Goal: Information Seeking & Learning: Learn about a topic

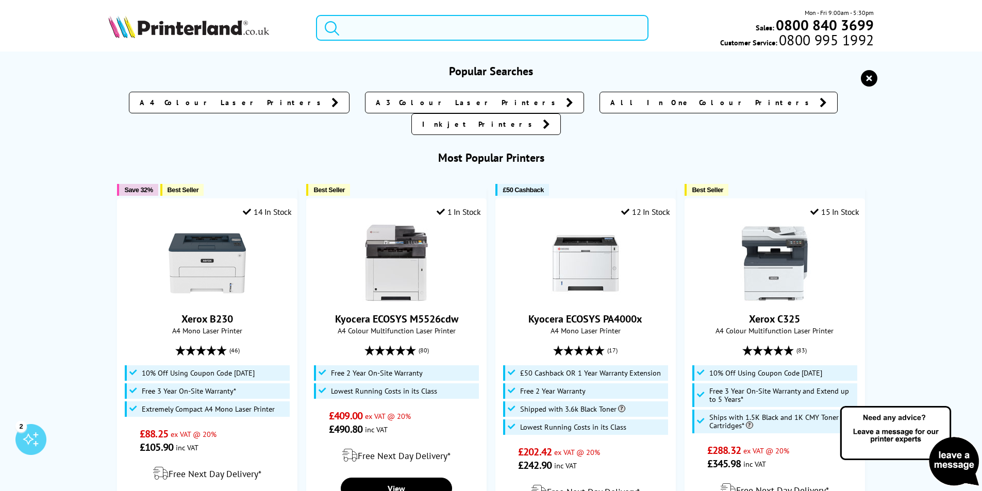
drag, startPoint x: 409, startPoint y: 28, endPoint x: 323, endPoint y: 28, distance: 85.6
click at [326, 28] on form at bounding box center [482, 28] width 333 height 26
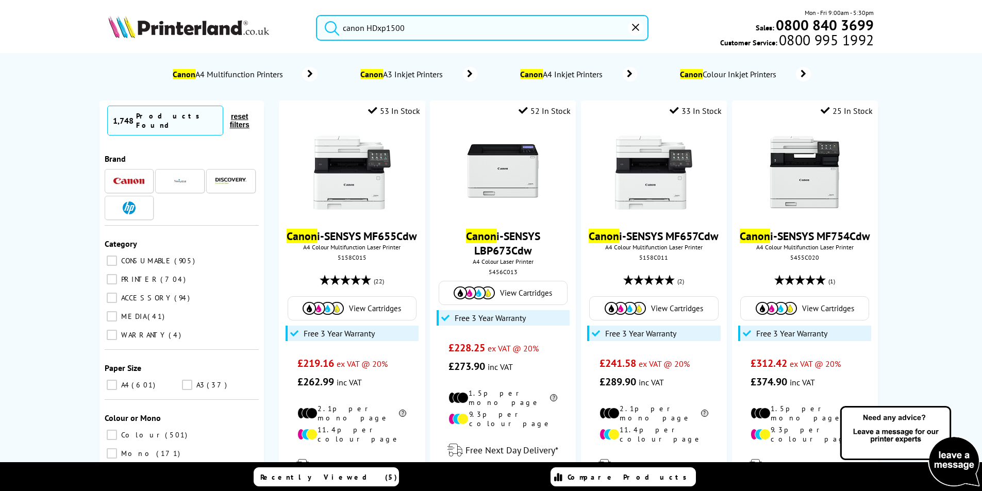
click at [317, 15] on button "submit" at bounding box center [330, 26] width 26 height 23
drag, startPoint x: 416, startPoint y: 34, endPoint x: 299, endPoint y: 36, distance: 117.0
click at [299, 36] on div "canon HDxp1500 Mon - Fri 9:00am - 5:30pm Sales: 0800 840 3699 Customer Service:…" at bounding box center [491, 30] width 825 height 45
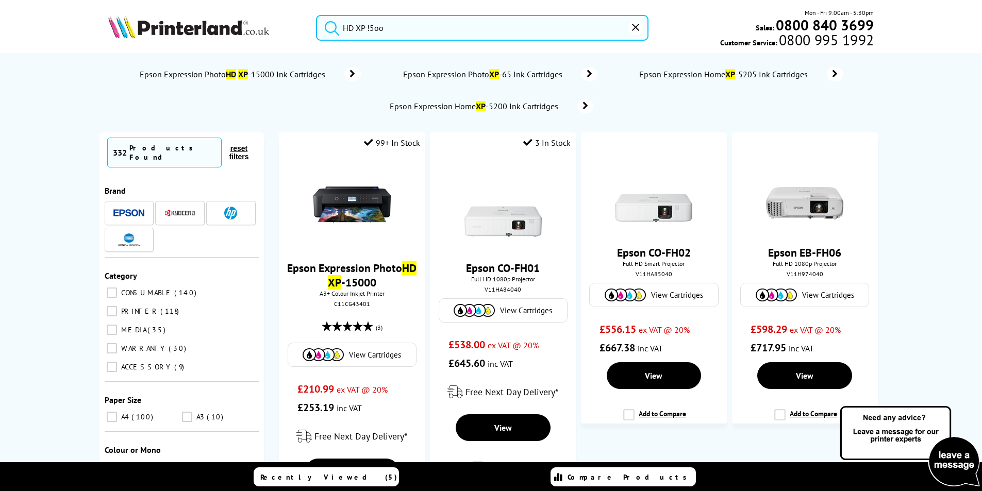
type input "HD XP !5oo"
click at [317, 15] on button "submit" at bounding box center [330, 26] width 26 height 23
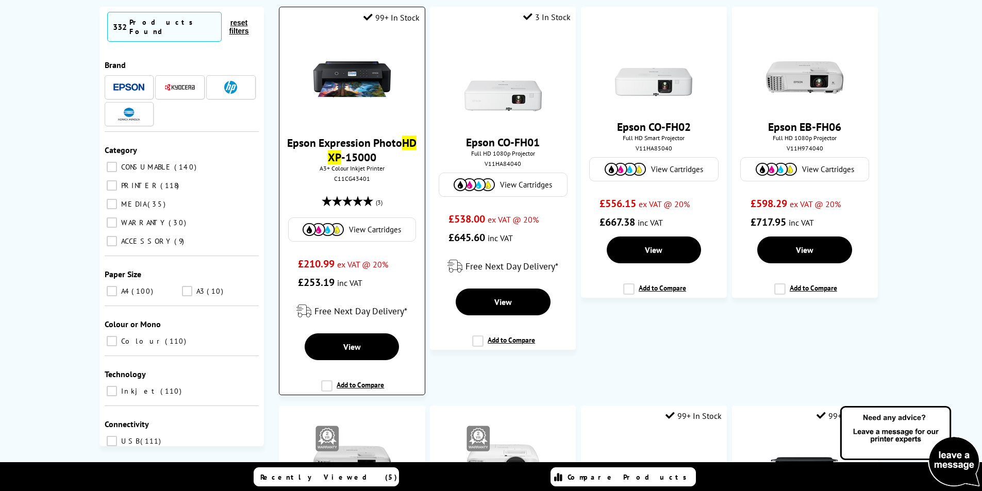
scroll to position [155, 0]
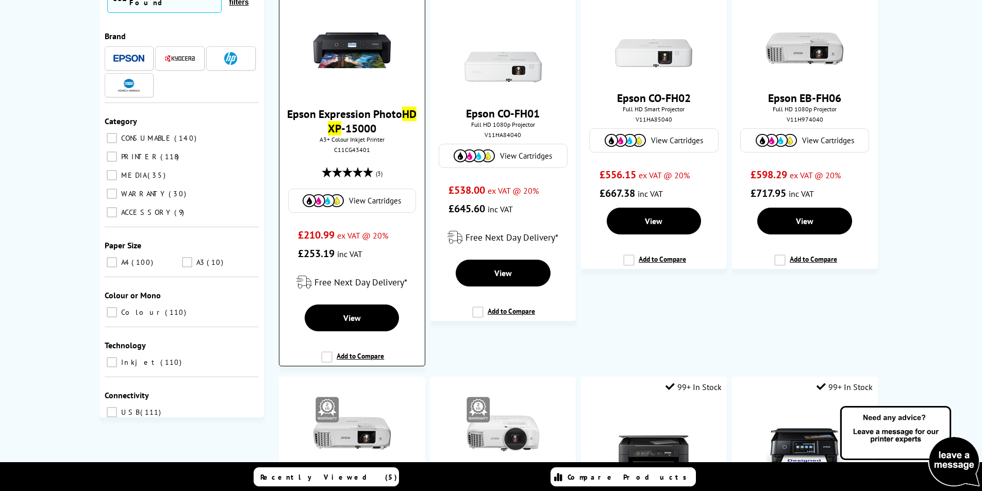
click at [339, 131] on mark "XP" at bounding box center [334, 128] width 13 height 14
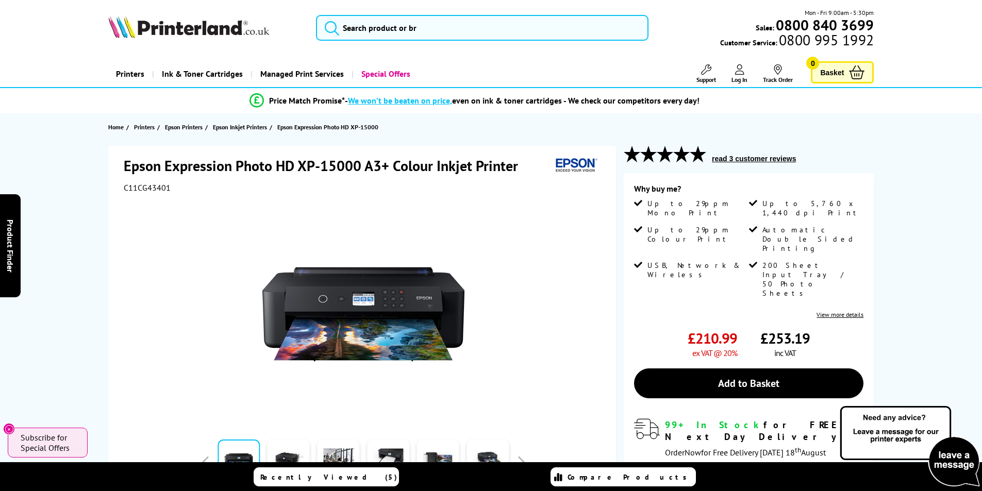
click at [738, 157] on button "read 3 customer reviews" at bounding box center [754, 158] width 90 height 9
